Goal: Task Accomplishment & Management: Use online tool/utility

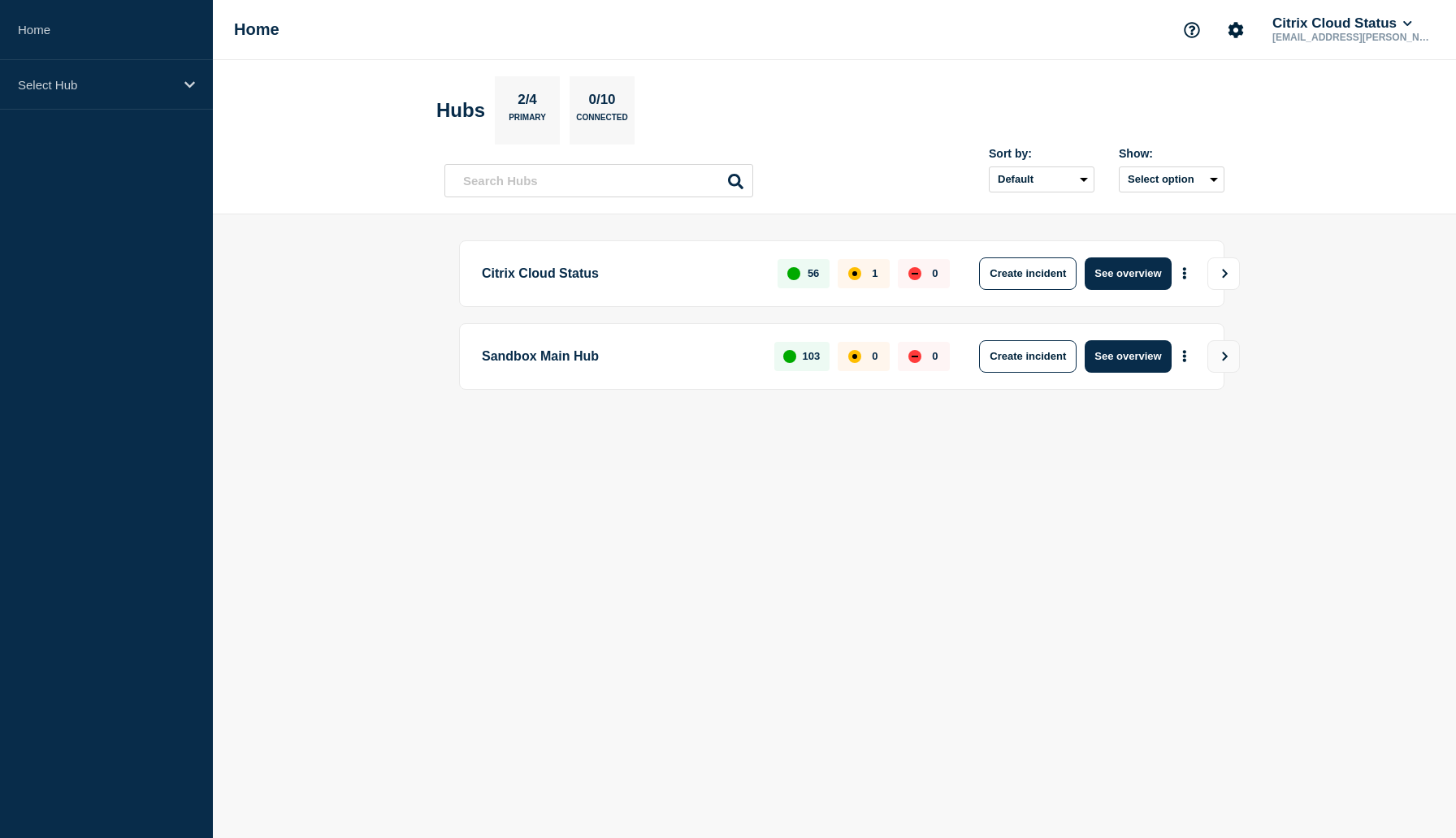
click at [1219, 271] on button "View" at bounding box center [1223, 273] width 32 height 32
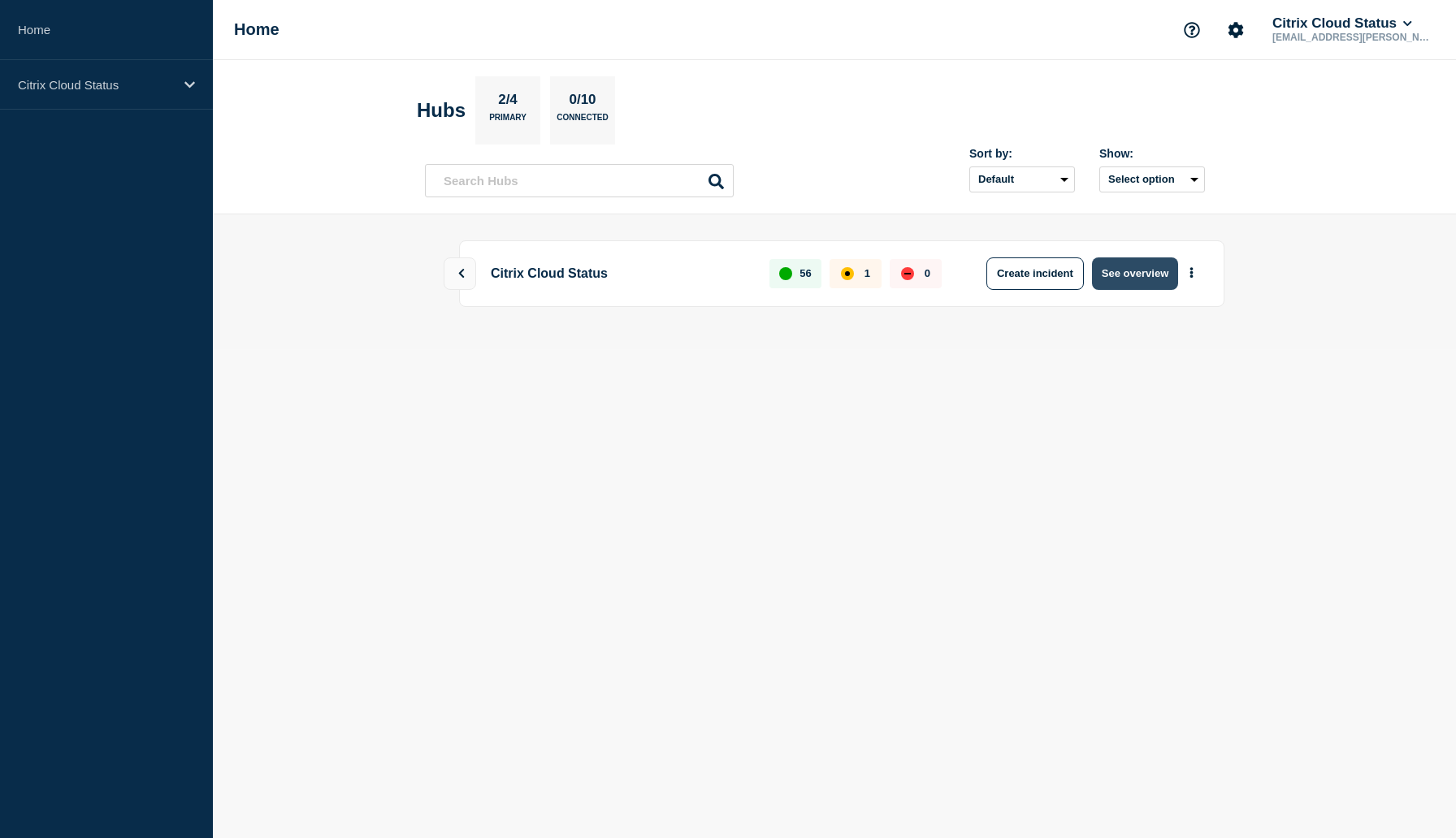
click at [1149, 272] on button "See overview" at bounding box center [1135, 273] width 87 height 32
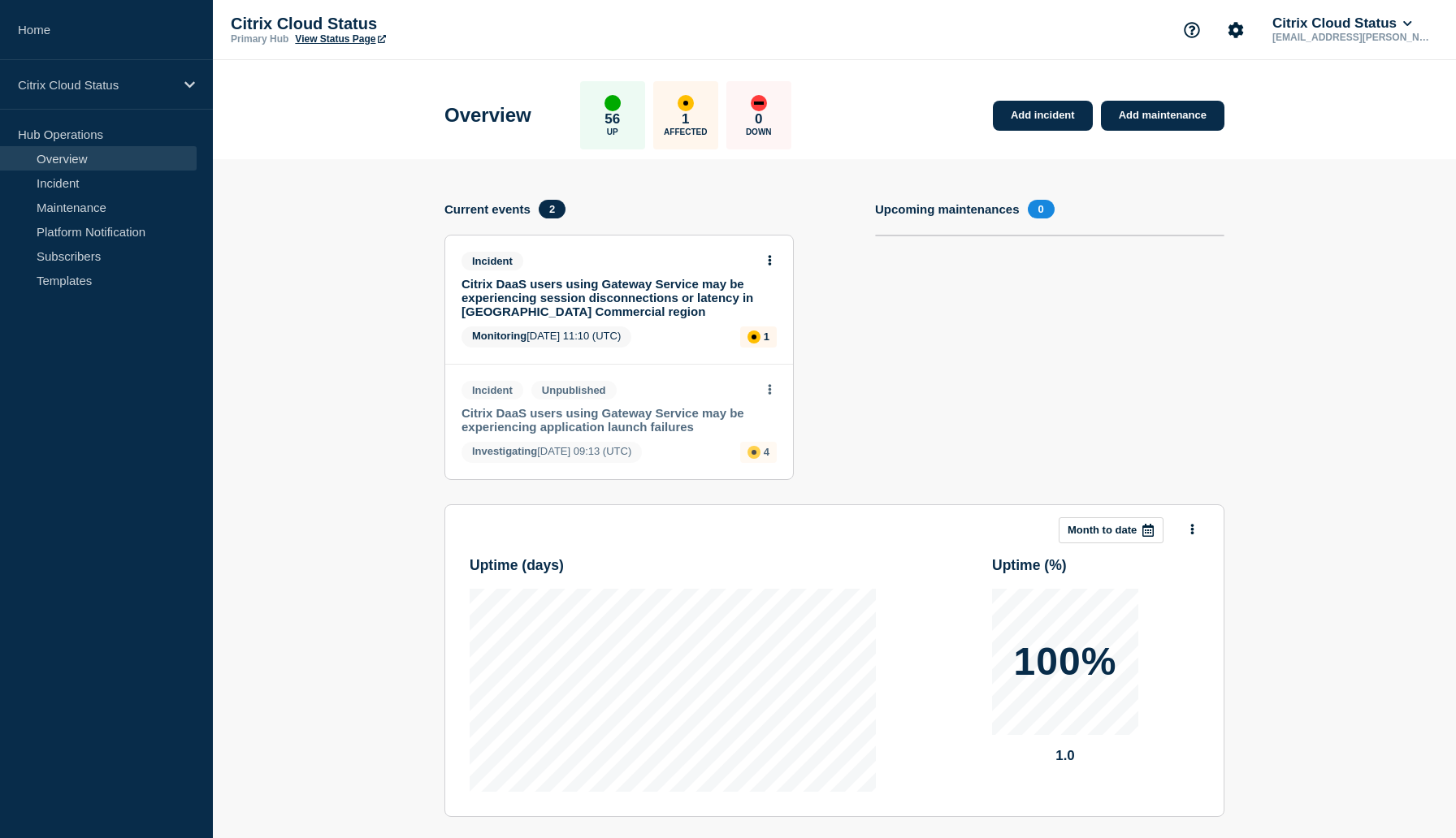
click at [688, 100] on div "affected" at bounding box center [685, 102] width 5 height 5
click at [550, 298] on link "Citrix DaaS users using Gateway Service may be experiencing session disconnecti…" at bounding box center [608, 298] width 293 height 41
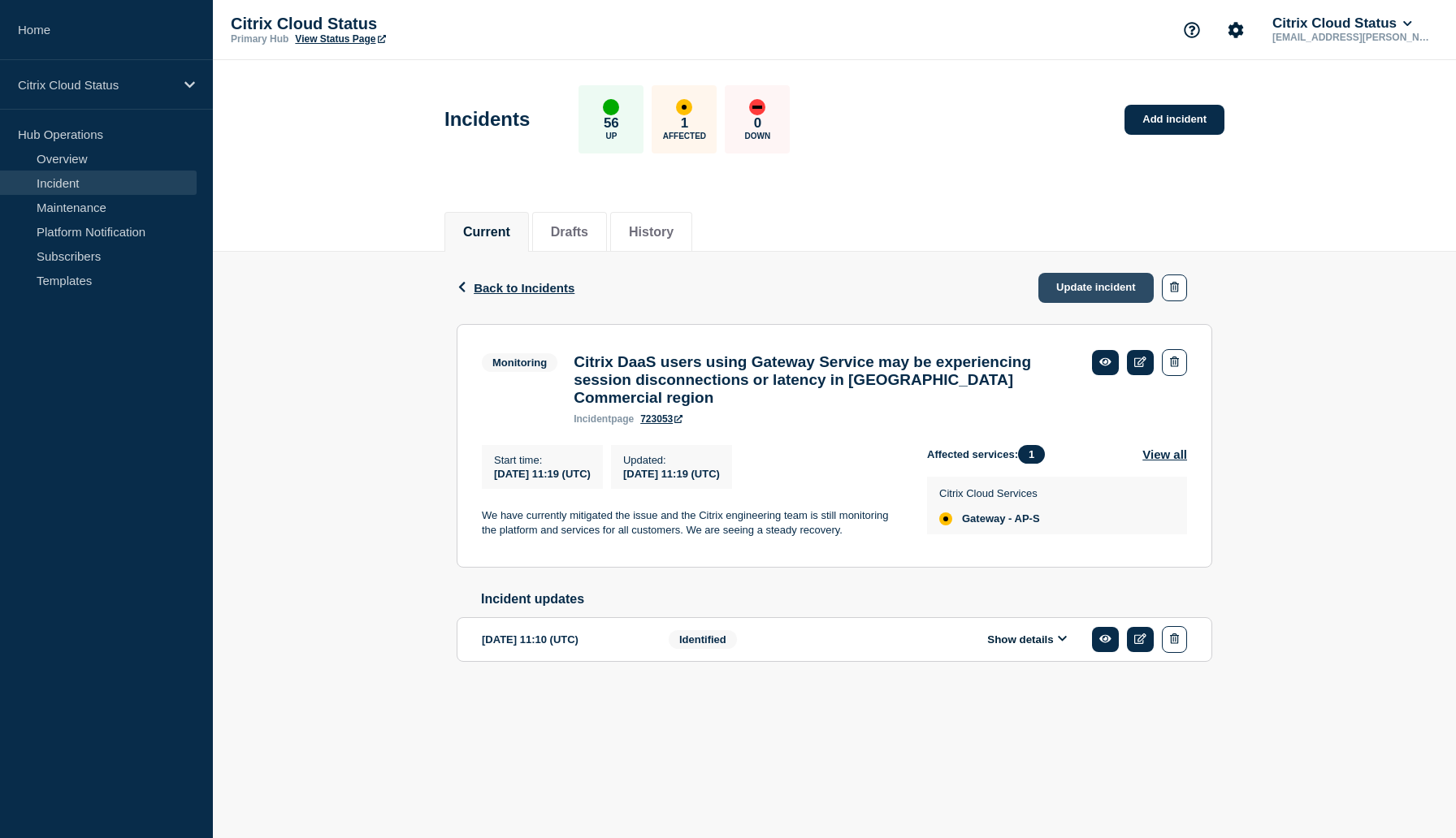
click at [1060, 291] on link "Update incident" at bounding box center [1095, 287] width 115 height 30
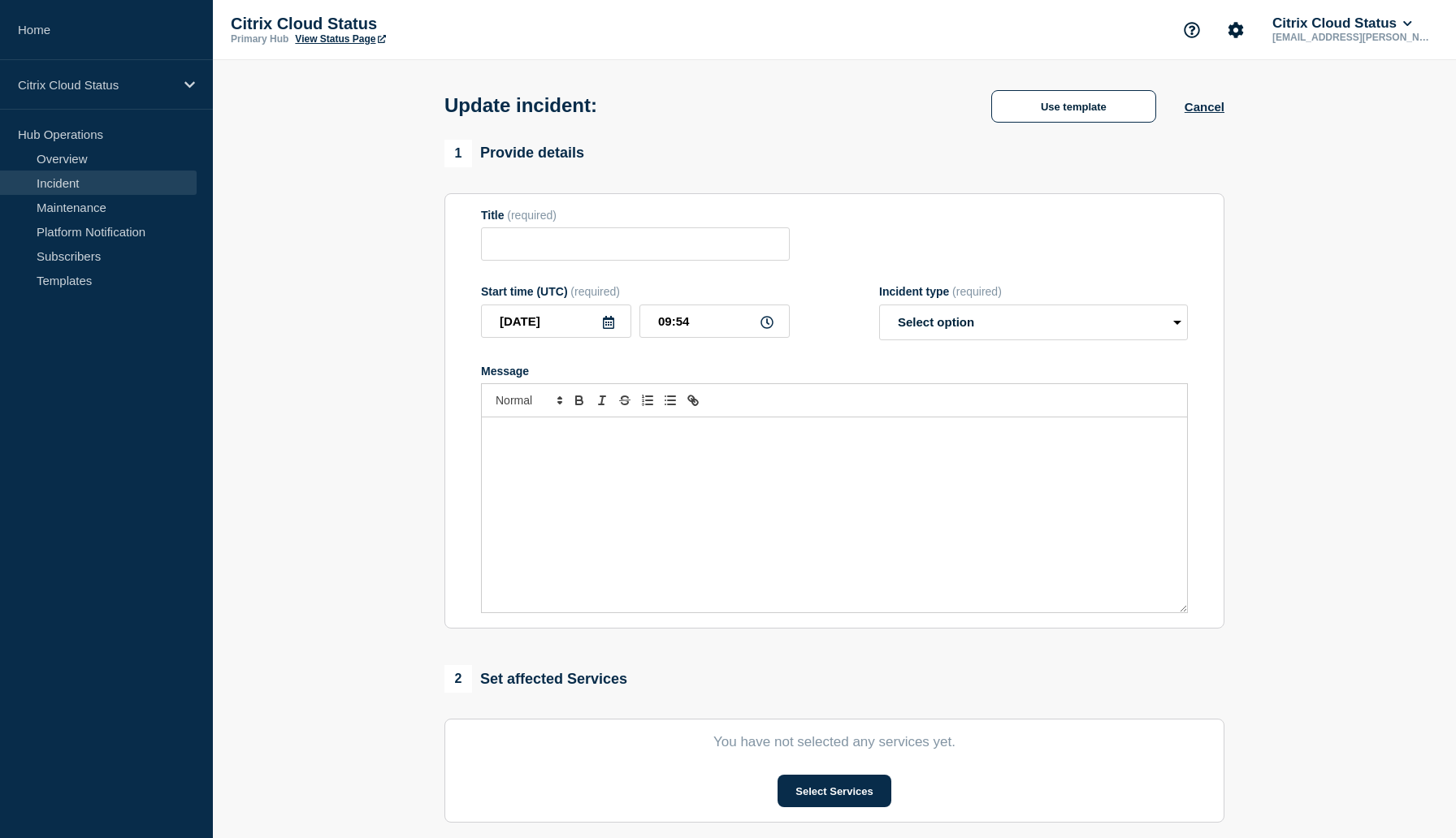
type input "Citrix DaaS users using Gateway Service may be experiencing session disconnecti…"
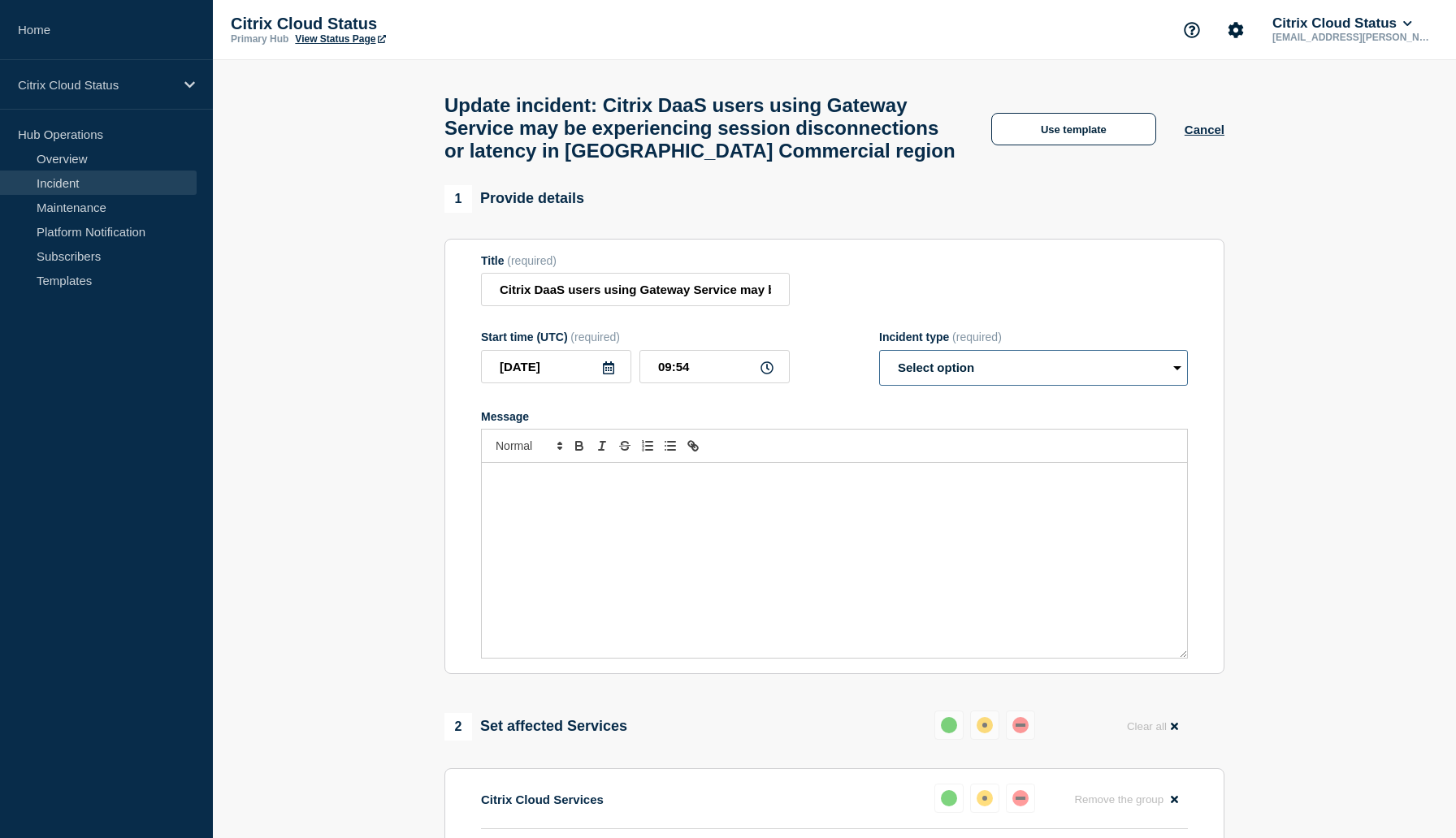
click at [913, 386] on select "Select option Investigating Identified Monitoring Resolved" at bounding box center [1033, 368] width 309 height 35
select select "resolved"
click at [879, 370] on select "Select option Investigating Identified Monitoring Resolved" at bounding box center [1033, 368] width 309 height 35
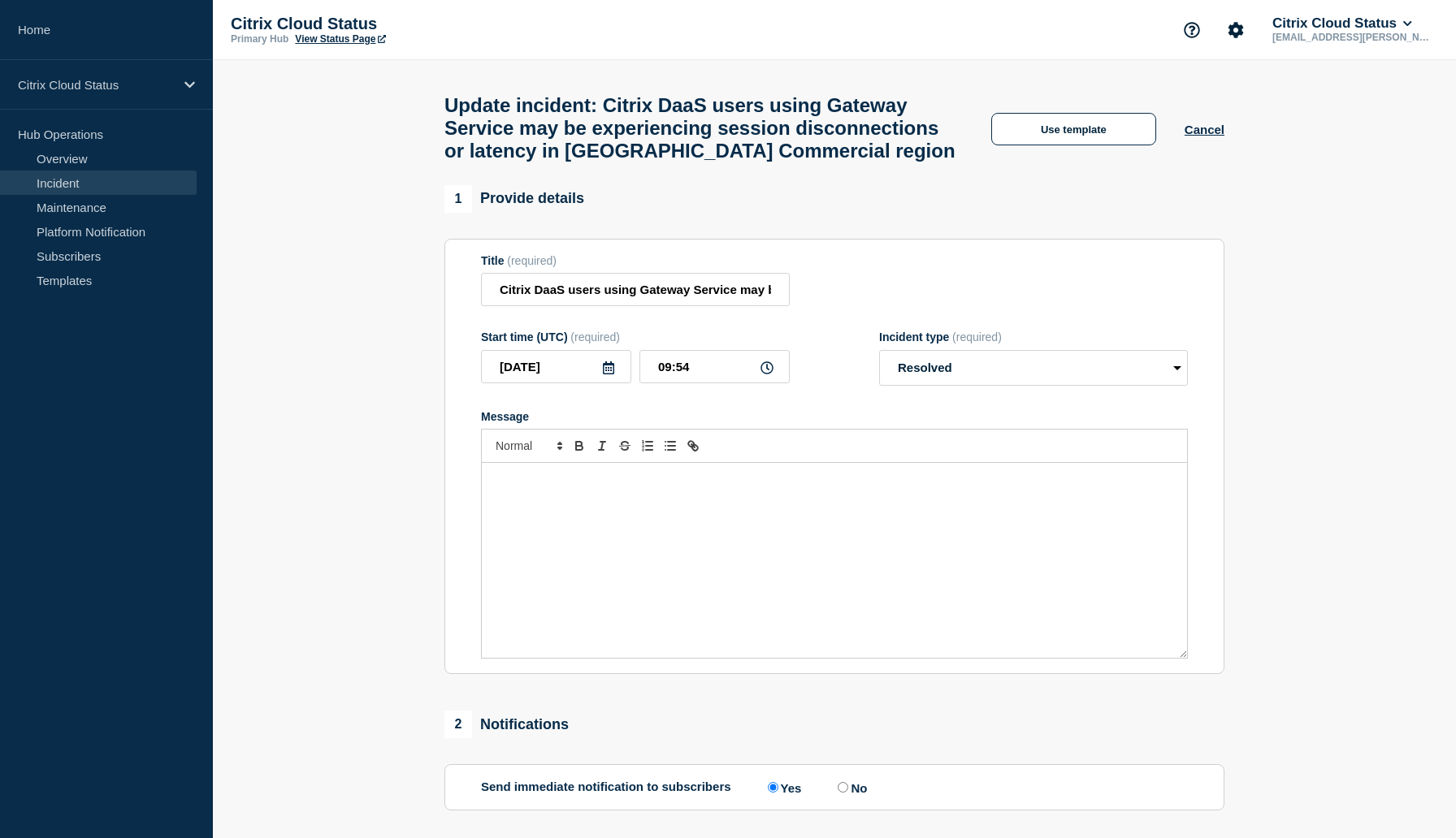
click at [1376, 420] on section "1 Provide details Title (required) Citrix DaaS users using Gateway Service may …" at bounding box center [833, 645] width 1243 height 921
click at [543, 118] on h1 "Update incident: Citrix DaaS users using Gateway Service may be experiencing se…" at bounding box center [703, 128] width 518 height 68
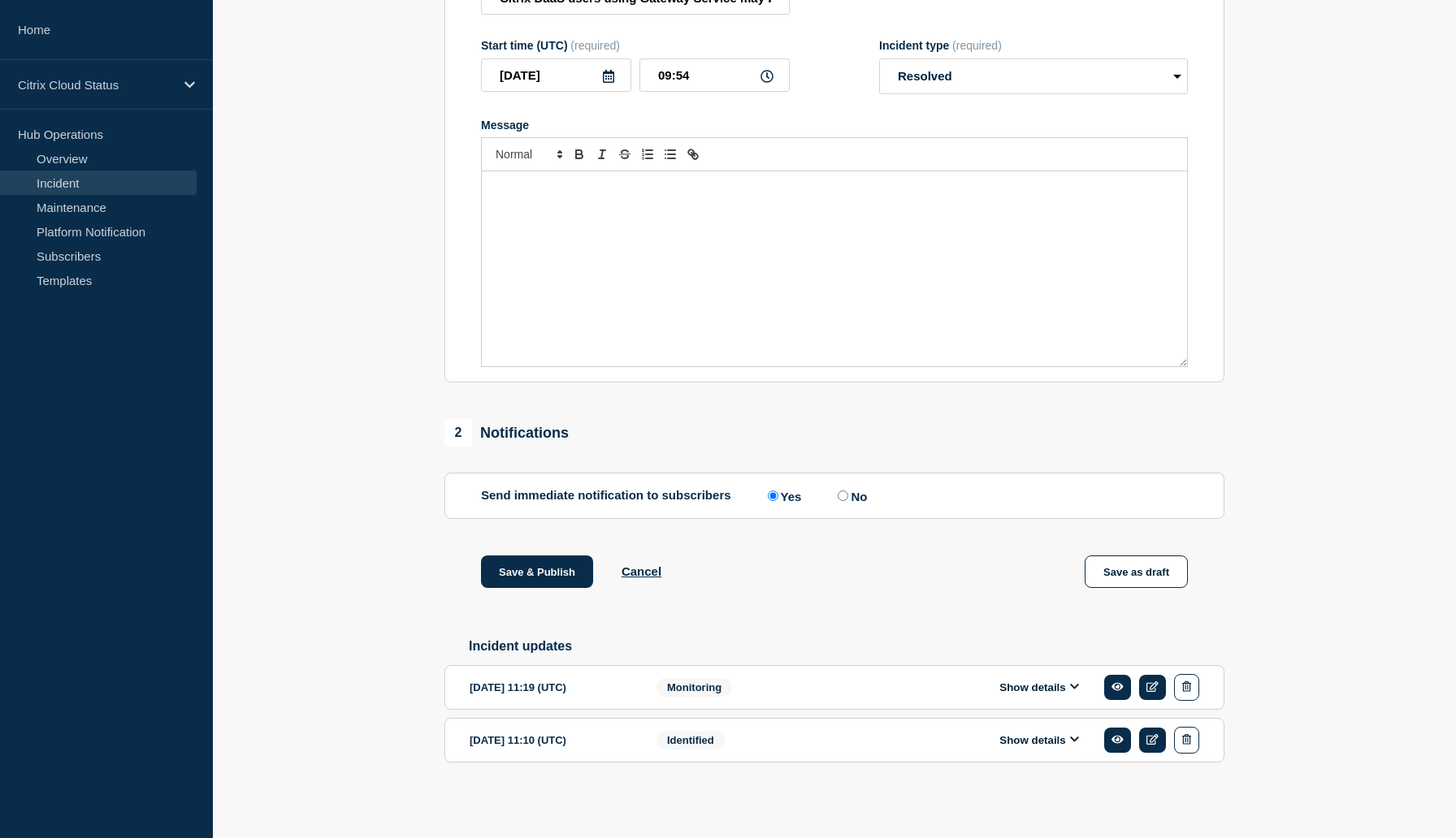
scroll to position [324, 0]
click at [283, 430] on section "1 Provide details Title (required) Citrix DaaS users using Gateway Service may …" at bounding box center [833, 354] width 1243 height 921
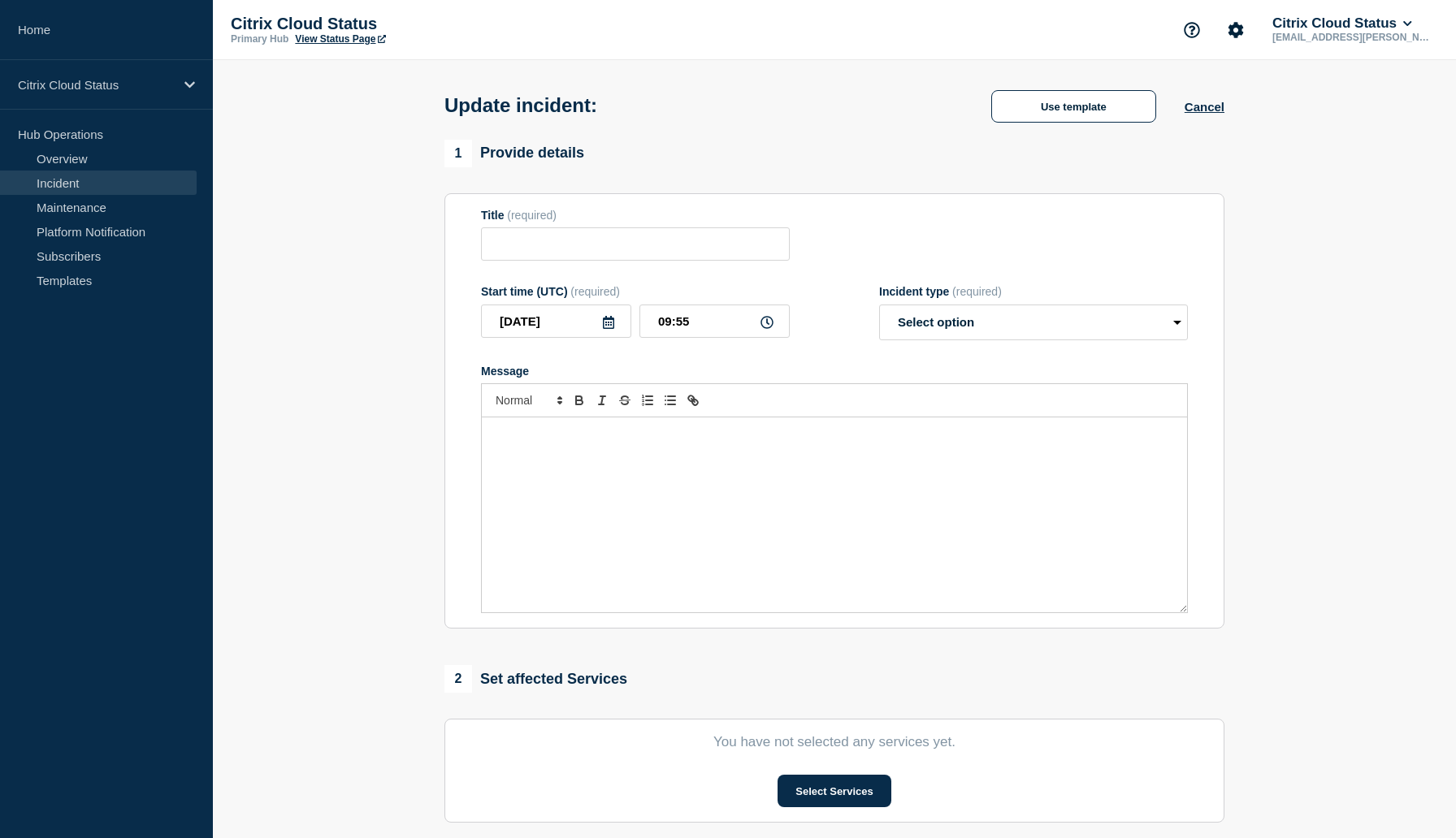
type input "Citrix DaaS users using Gateway Service may be experiencing session disconnecti…"
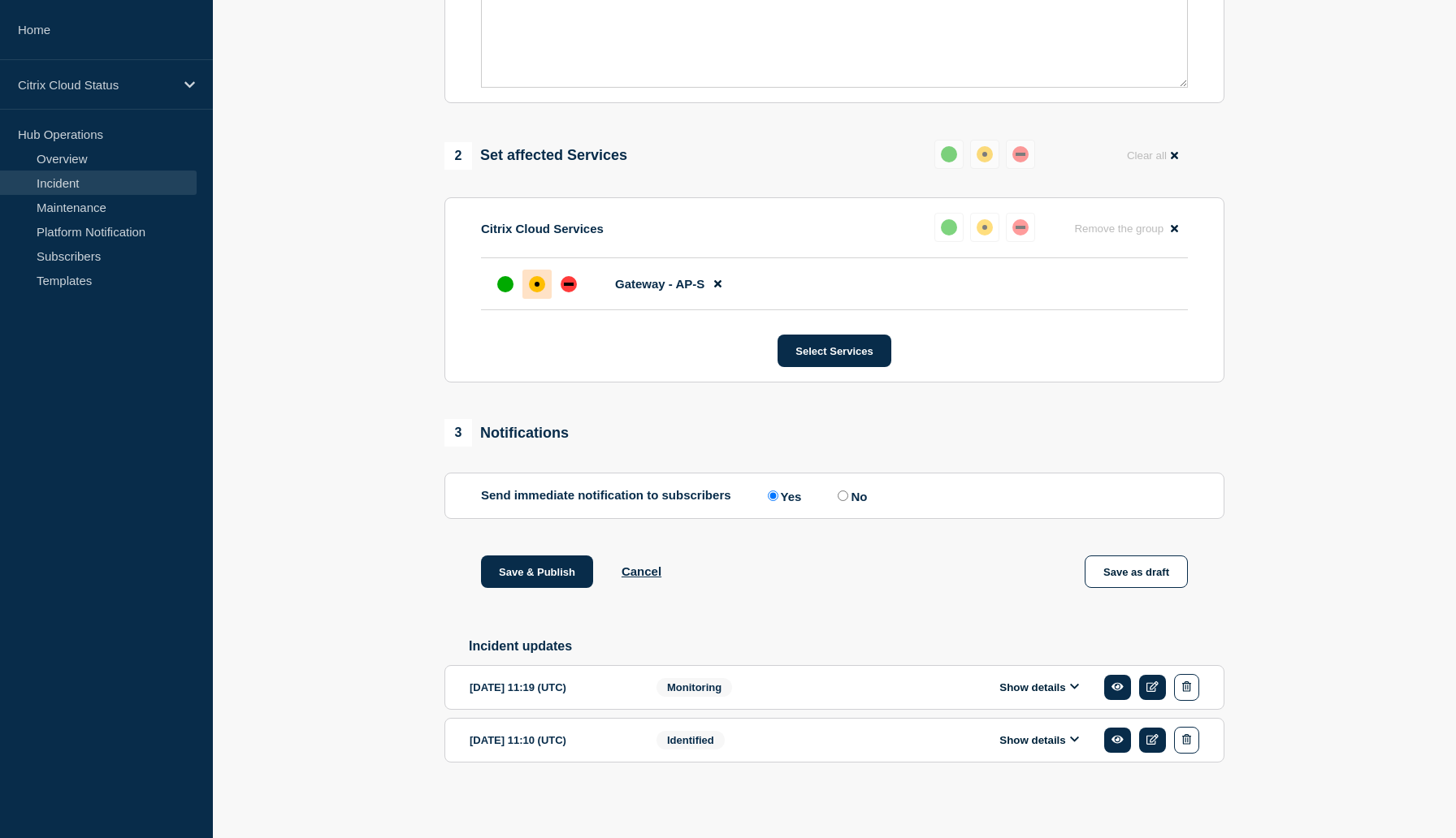
scroll to position [612, 0]
click at [790, 674] on div "Monitoring" at bounding box center [759, 687] width 208 height 27
click at [1117, 682] on icon at bounding box center [1118, 687] width 12 height 11
